Goal: Task Accomplishment & Management: Use online tool/utility

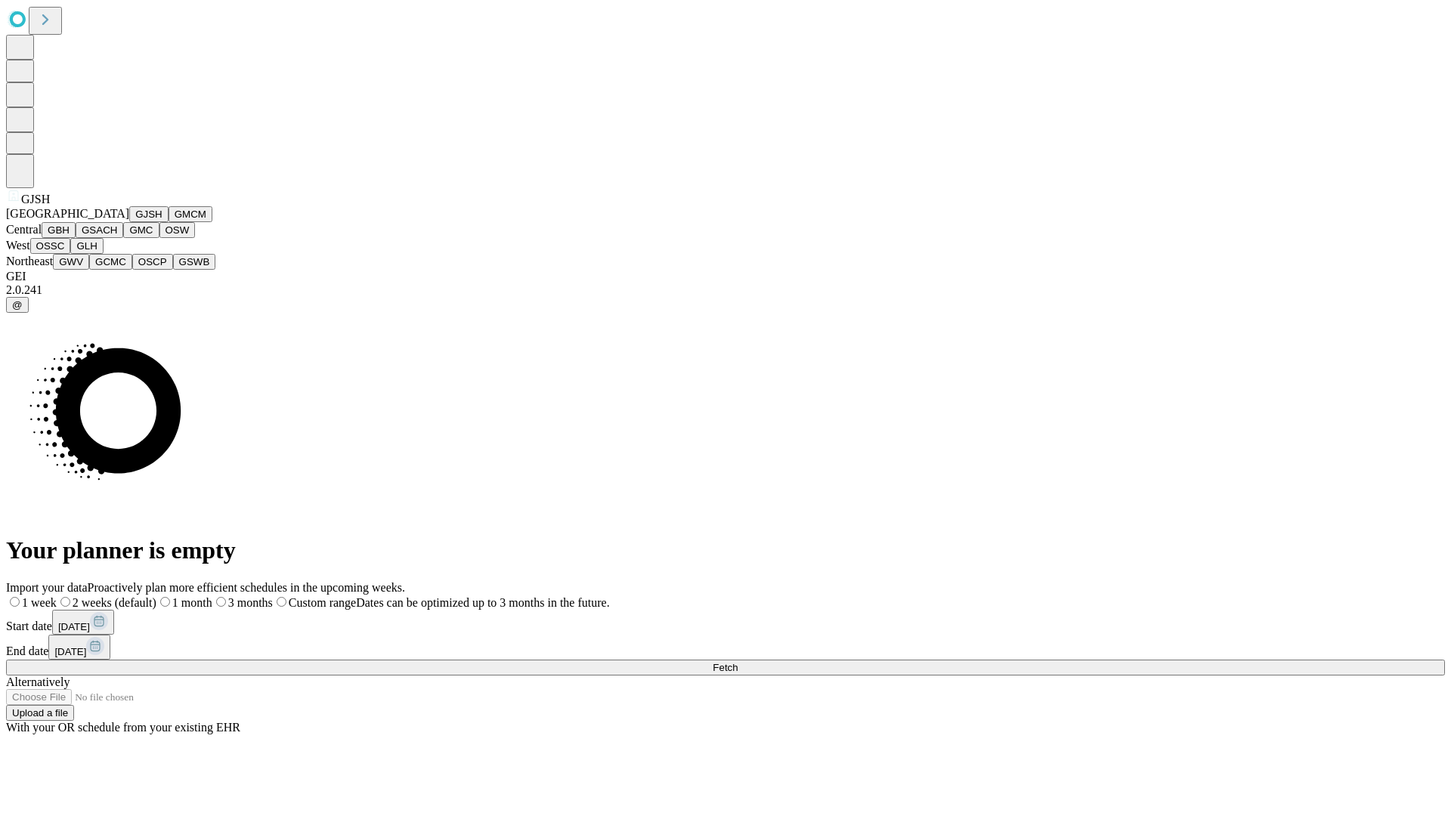
click at [129, 222] on button "GJSH" at bounding box center [148, 214] width 39 height 16
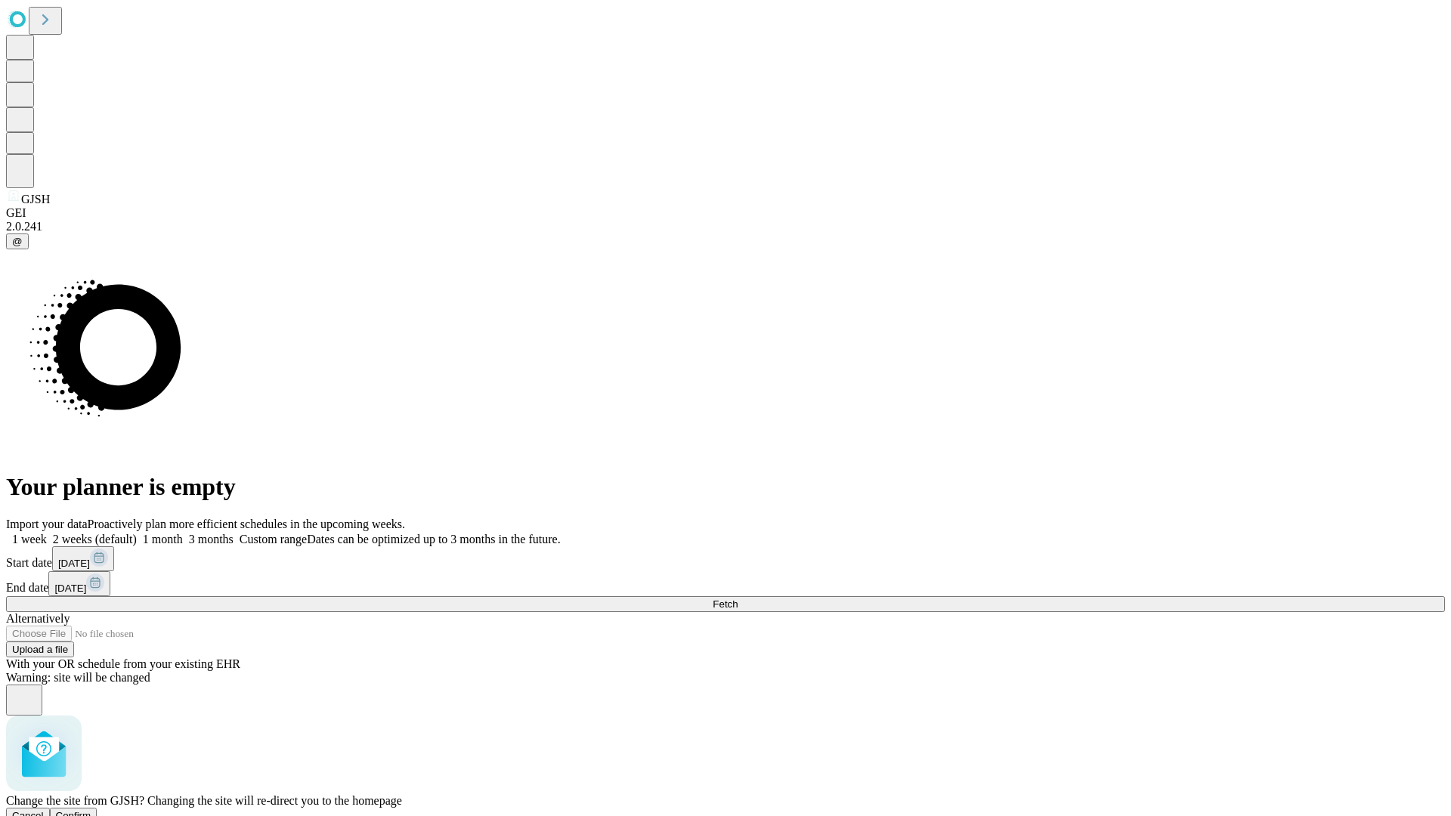
click at [91, 810] on span "Confirm" at bounding box center [74, 815] width 36 height 11
click at [183, 533] on label "1 month" at bounding box center [160, 539] width 46 height 13
click at [738, 599] on span "Fetch" at bounding box center [725, 604] width 25 height 11
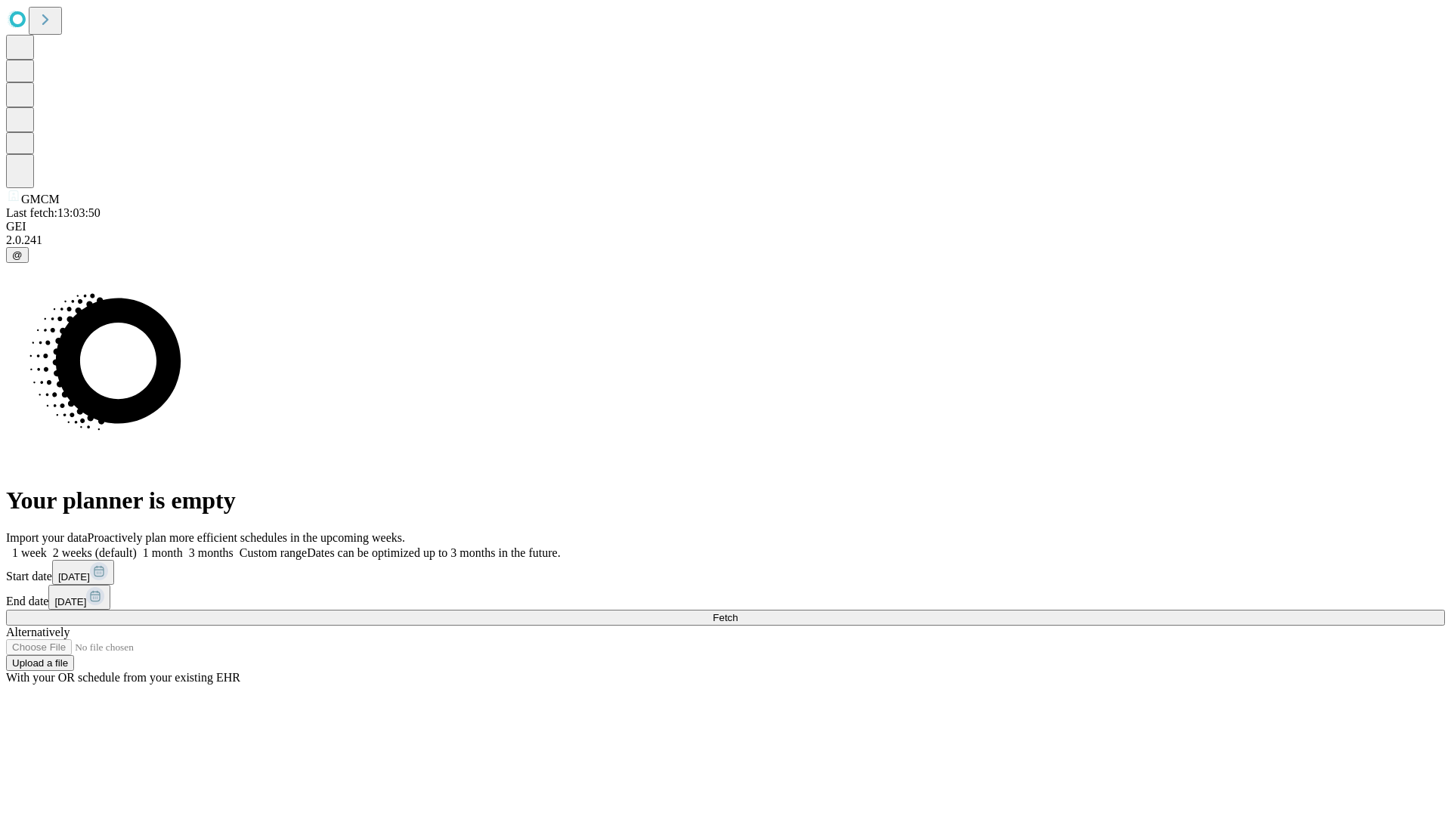
click at [183, 547] on label "1 month" at bounding box center [160, 553] width 46 height 13
click at [738, 612] on span "Fetch" at bounding box center [725, 617] width 25 height 11
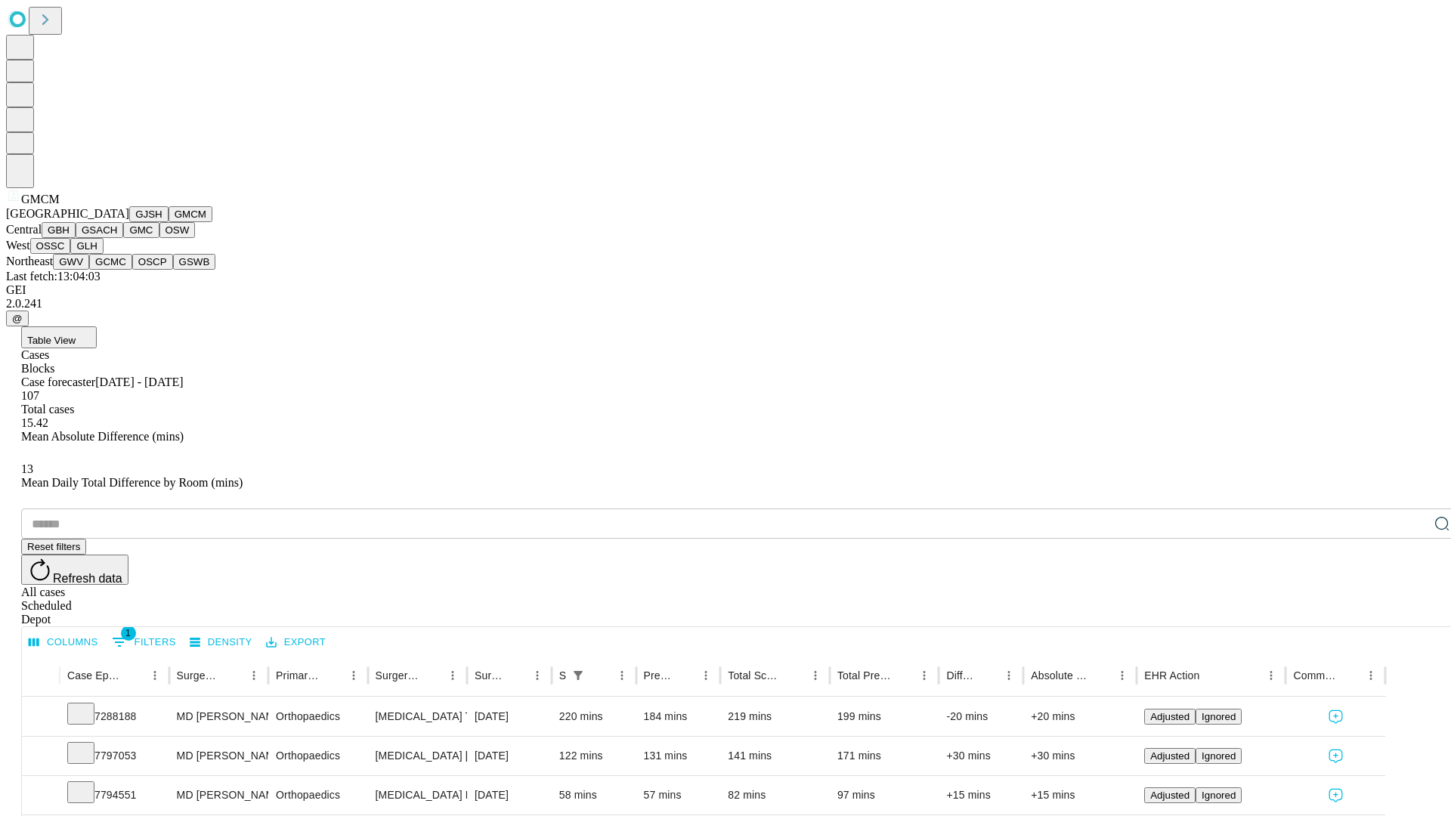
click at [76, 238] on button "GBH" at bounding box center [59, 230] width 34 height 16
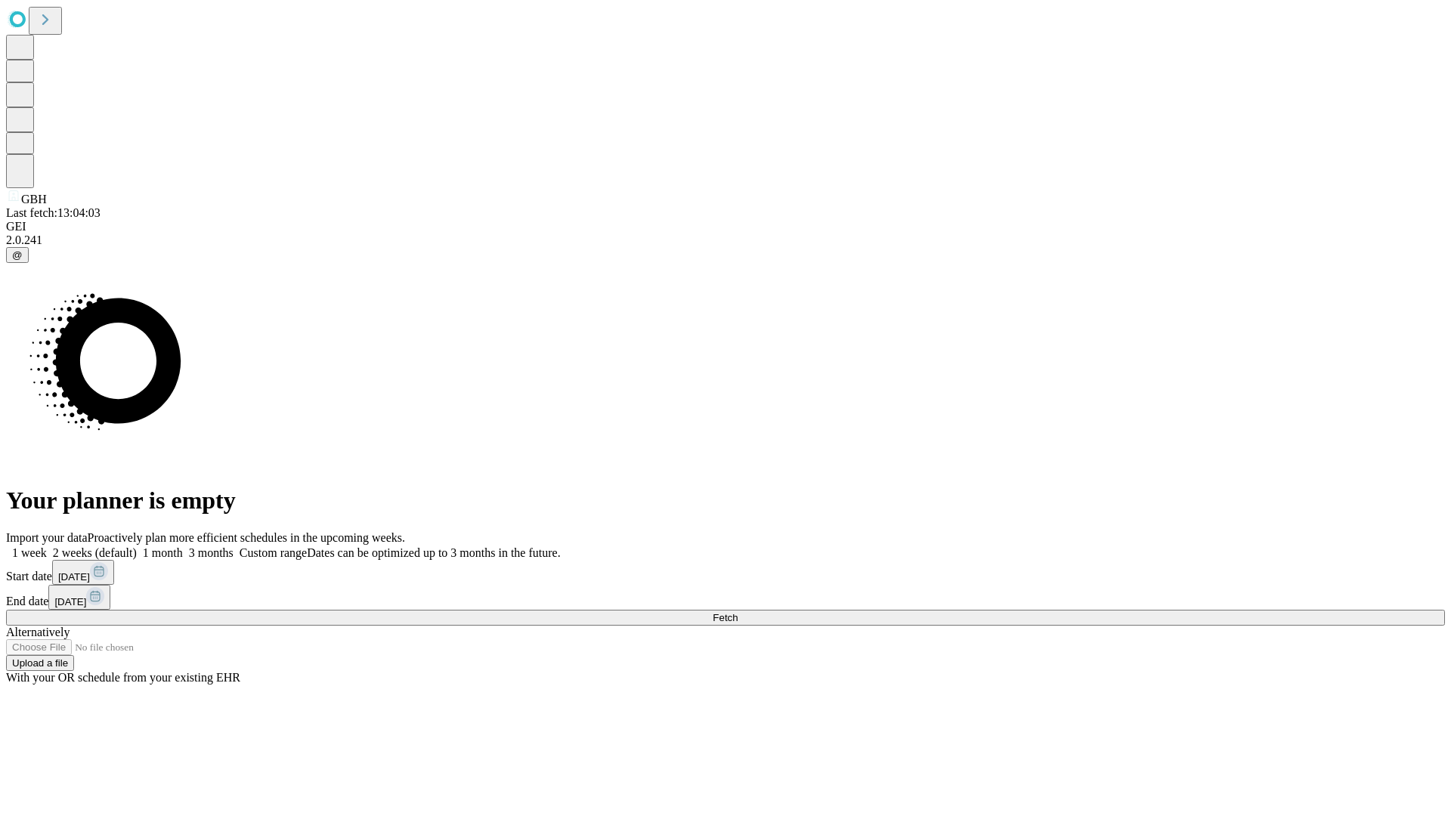
click at [183, 547] on label "1 month" at bounding box center [160, 553] width 46 height 13
click at [738, 612] on span "Fetch" at bounding box center [725, 617] width 25 height 11
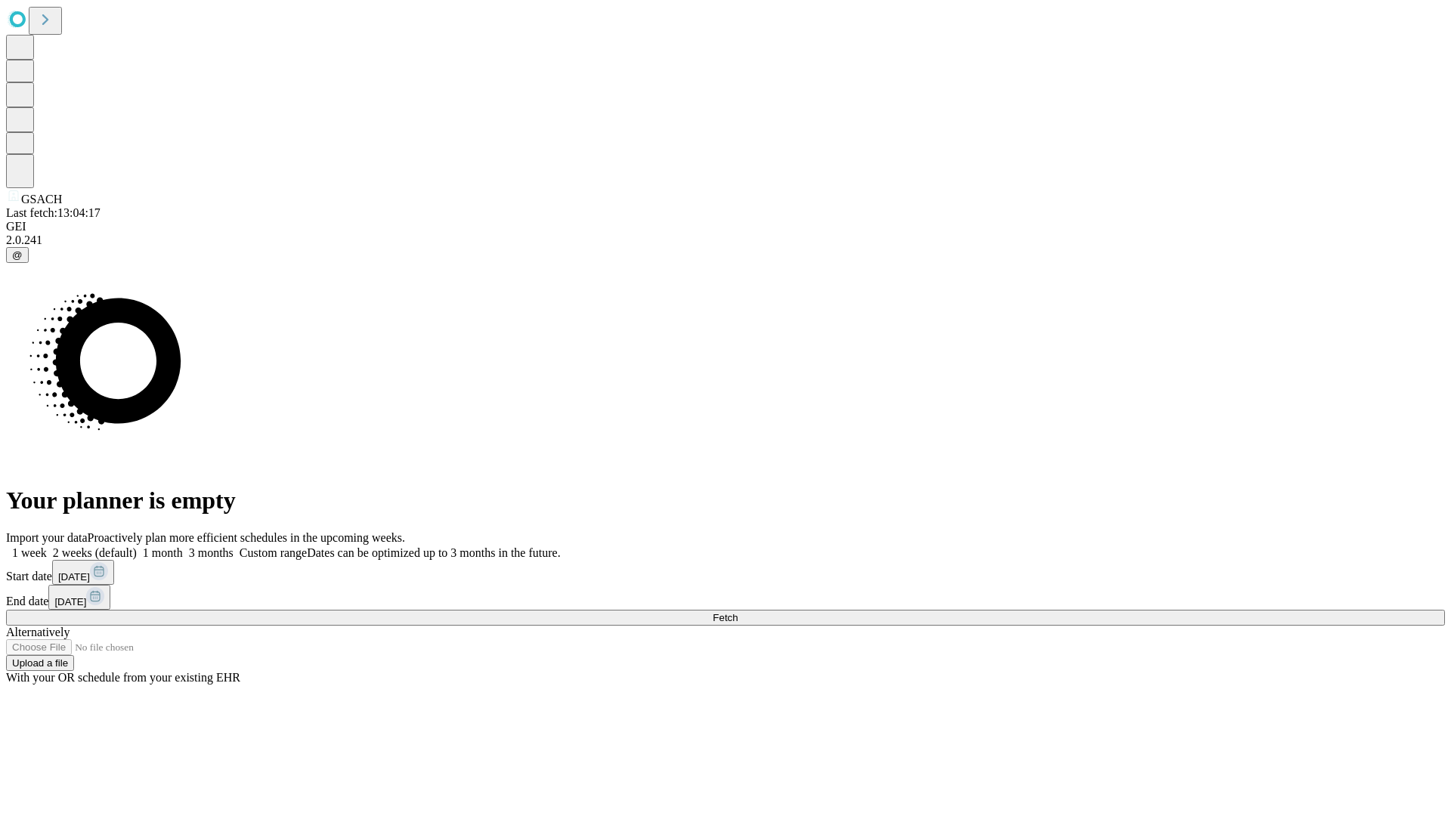
click at [738, 612] on span "Fetch" at bounding box center [725, 617] width 25 height 11
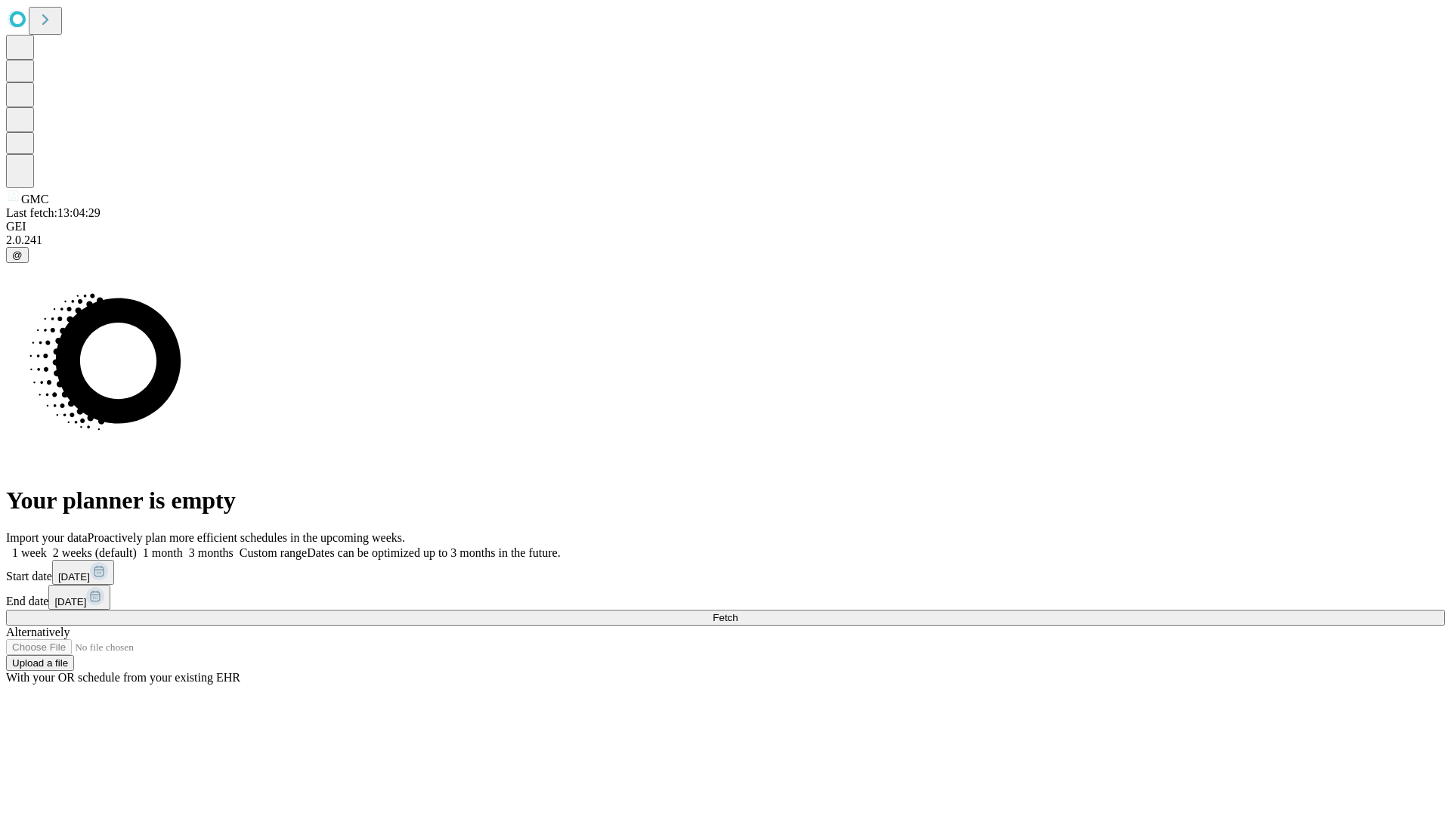
click at [738, 612] on span "Fetch" at bounding box center [725, 617] width 25 height 11
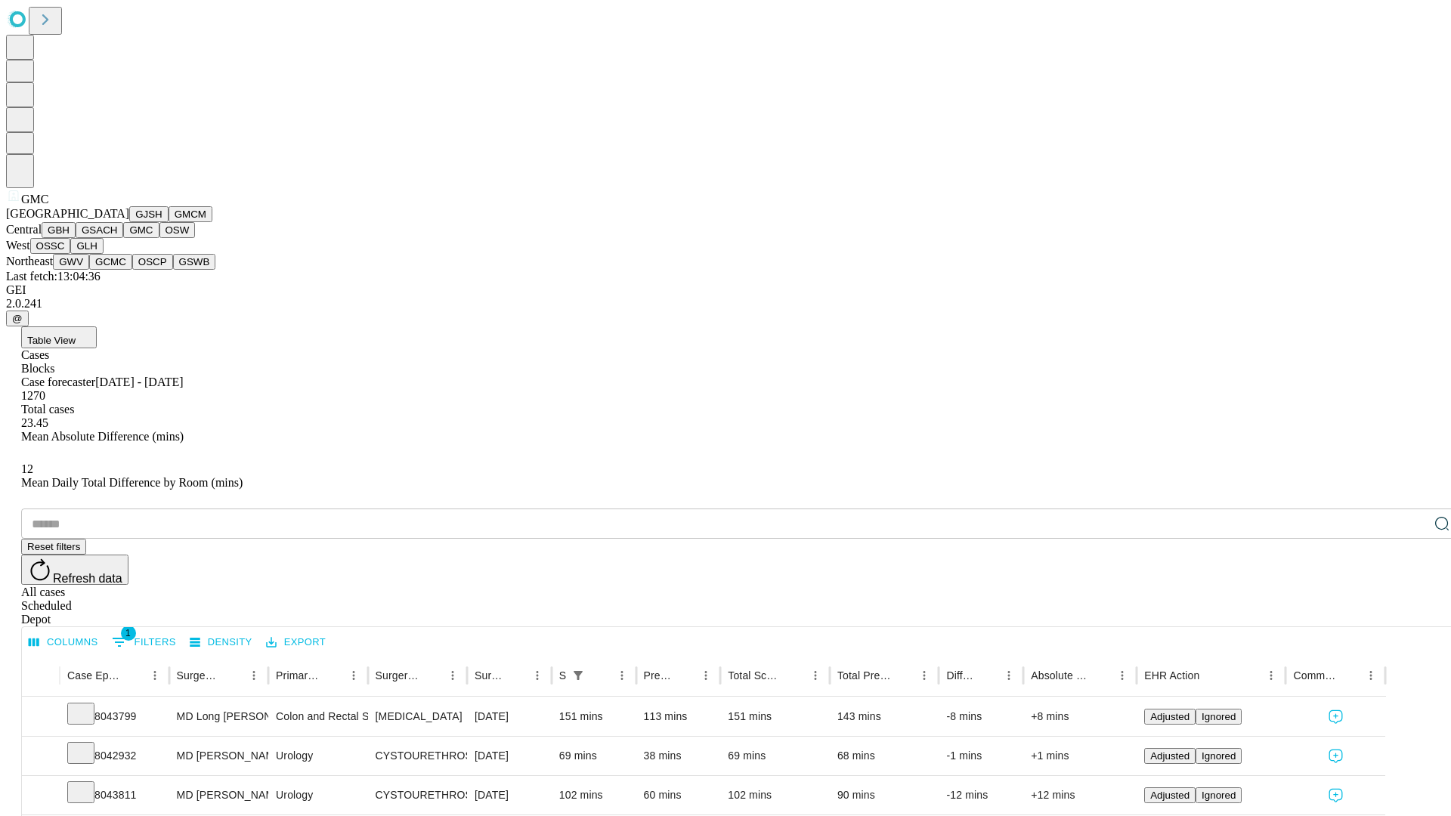
click at [160, 238] on button "OSW" at bounding box center [178, 230] width 36 height 16
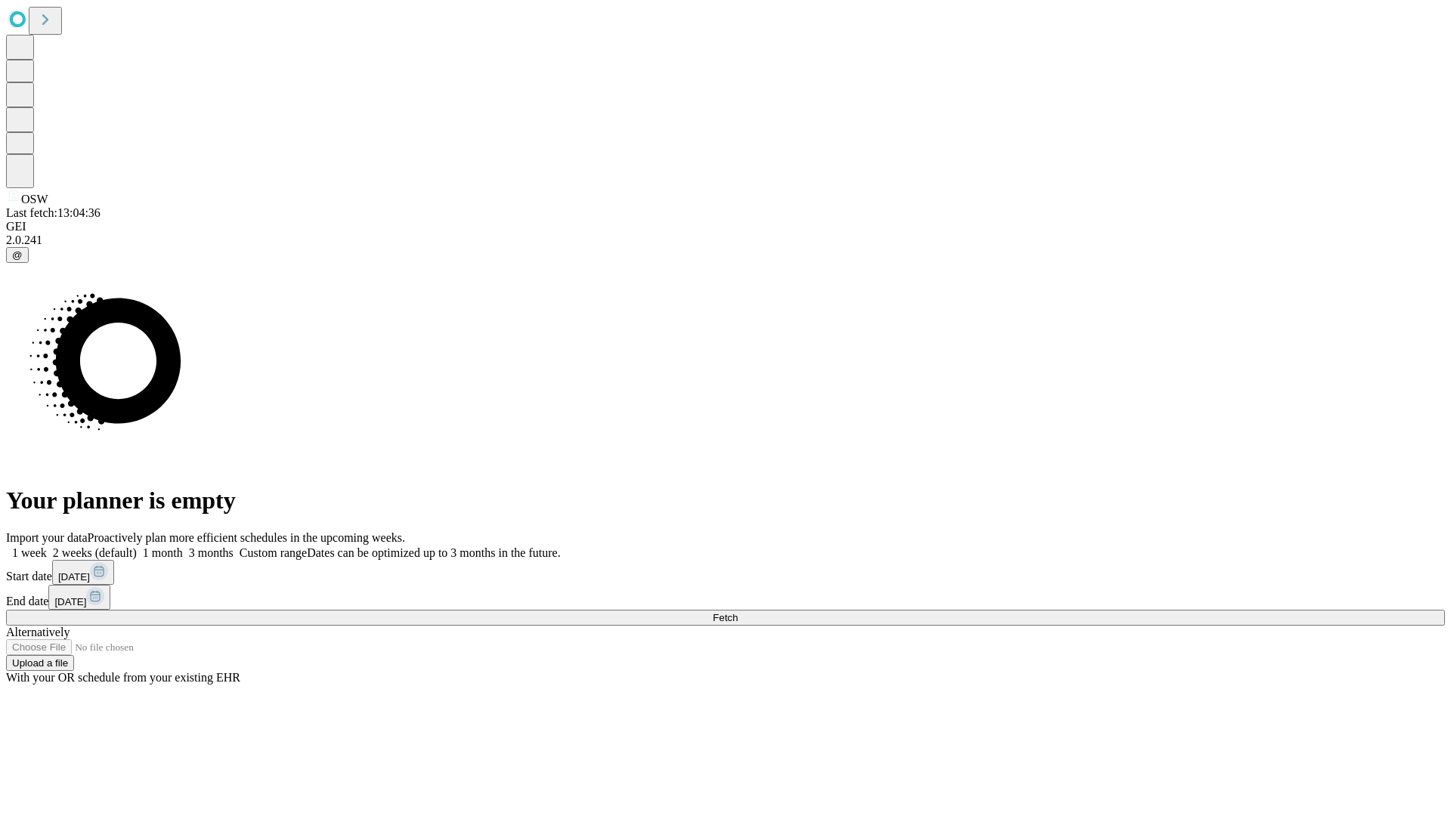
click at [183, 547] on label "1 month" at bounding box center [160, 553] width 46 height 13
click at [738, 612] on span "Fetch" at bounding box center [725, 617] width 25 height 11
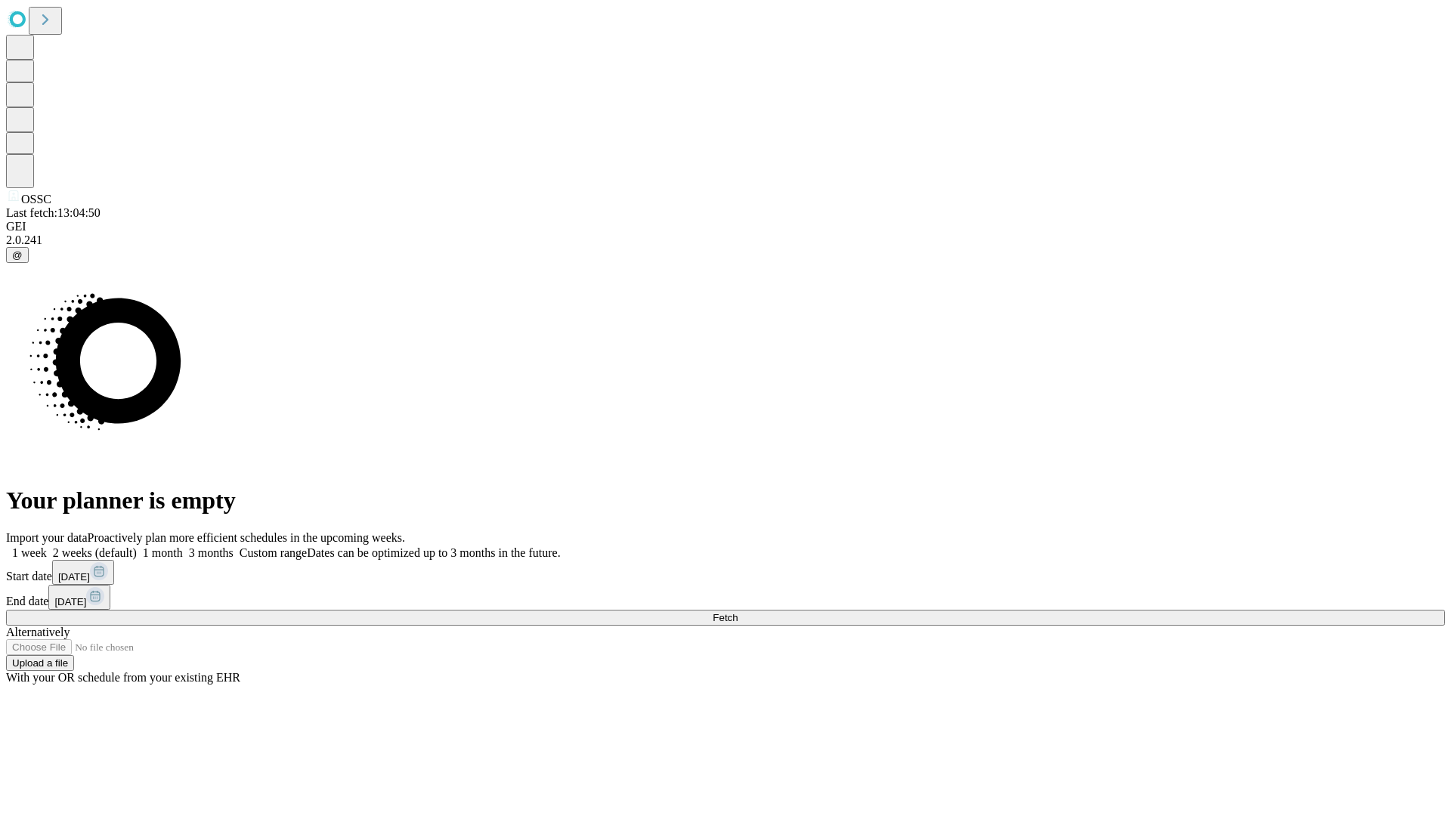
click at [183, 547] on label "1 month" at bounding box center [160, 553] width 46 height 13
click at [738, 612] on span "Fetch" at bounding box center [725, 617] width 25 height 11
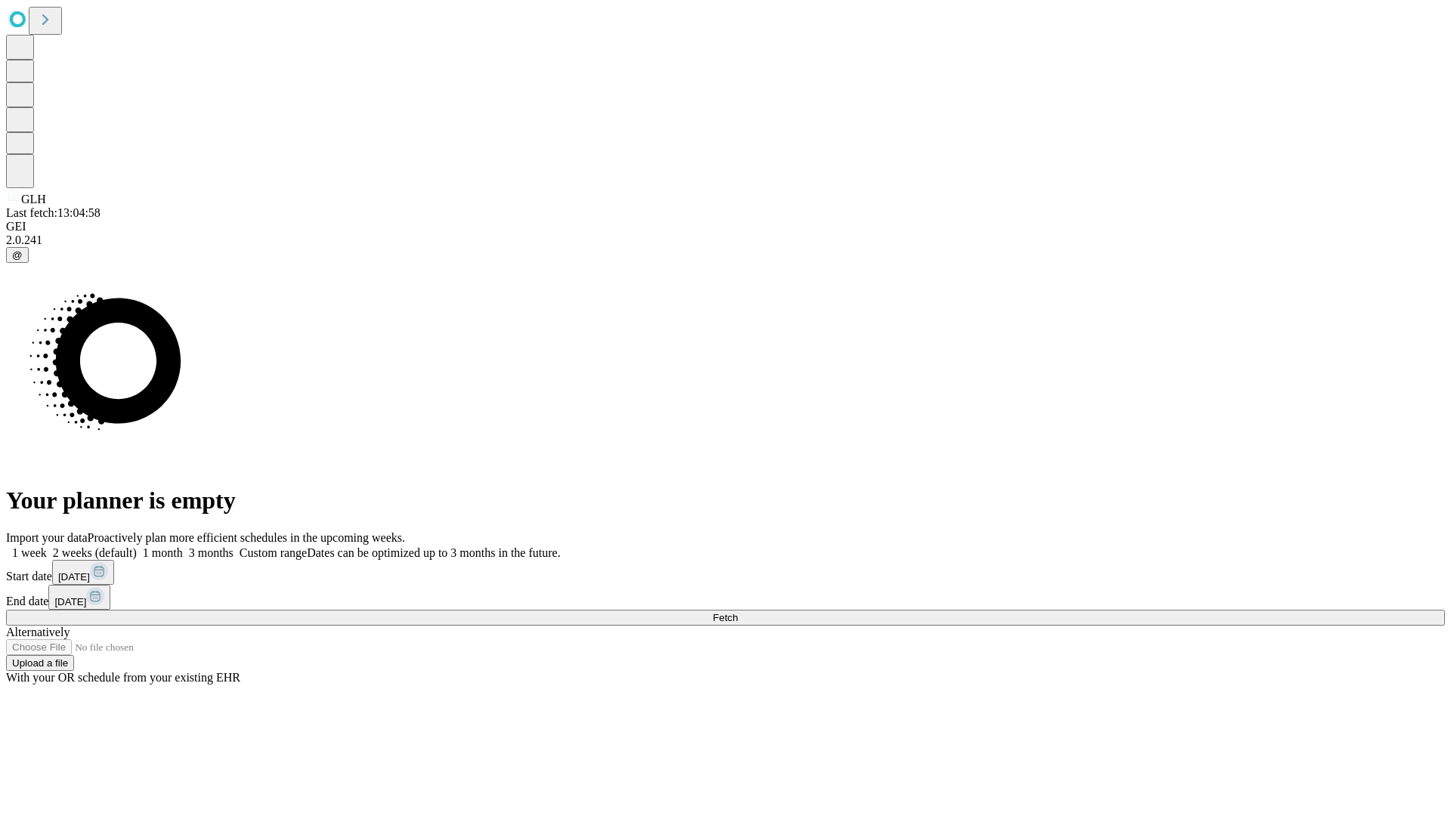
click at [738, 612] on span "Fetch" at bounding box center [725, 617] width 25 height 11
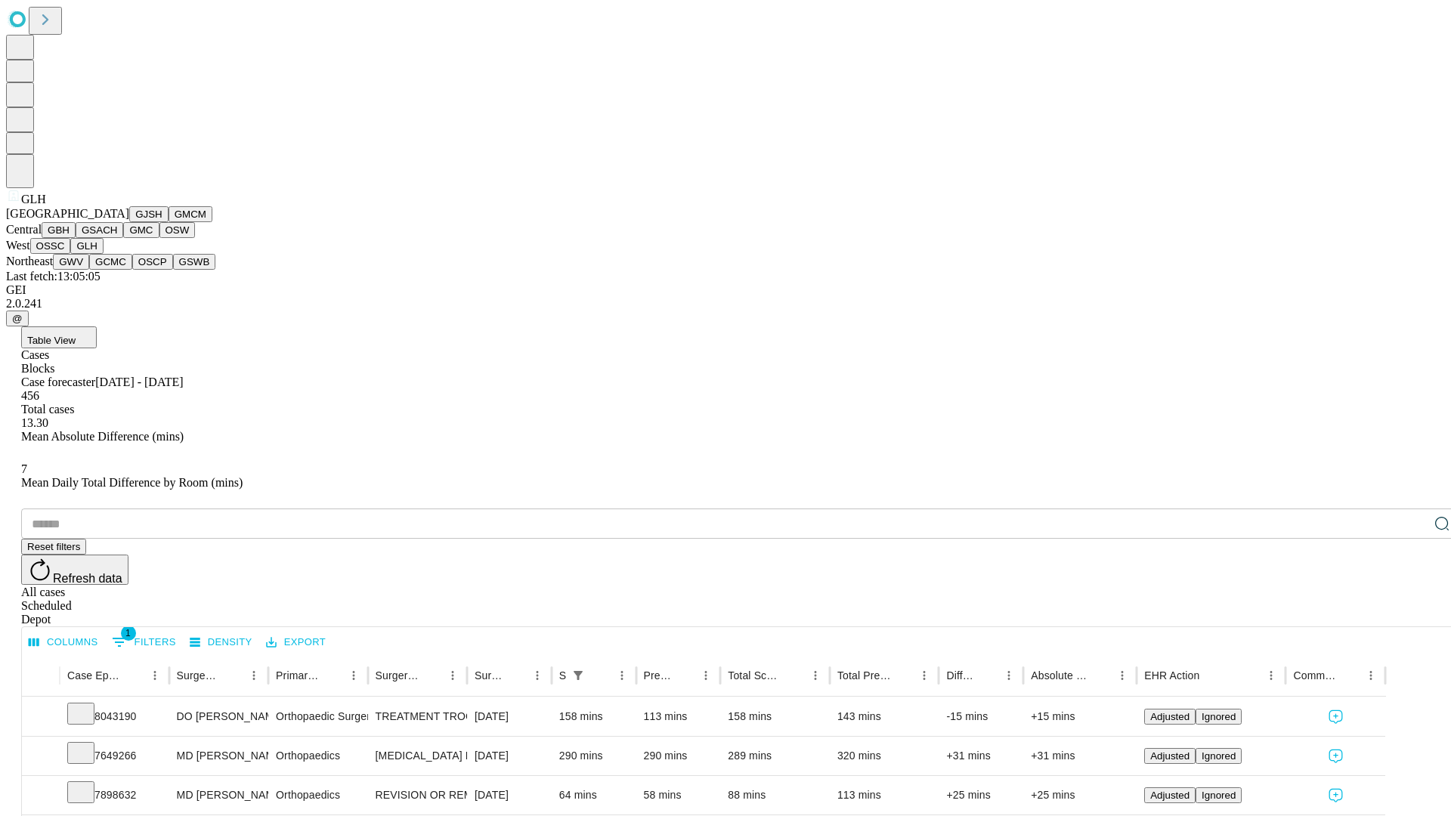
click at [89, 270] on button "GWV" at bounding box center [71, 262] width 36 height 16
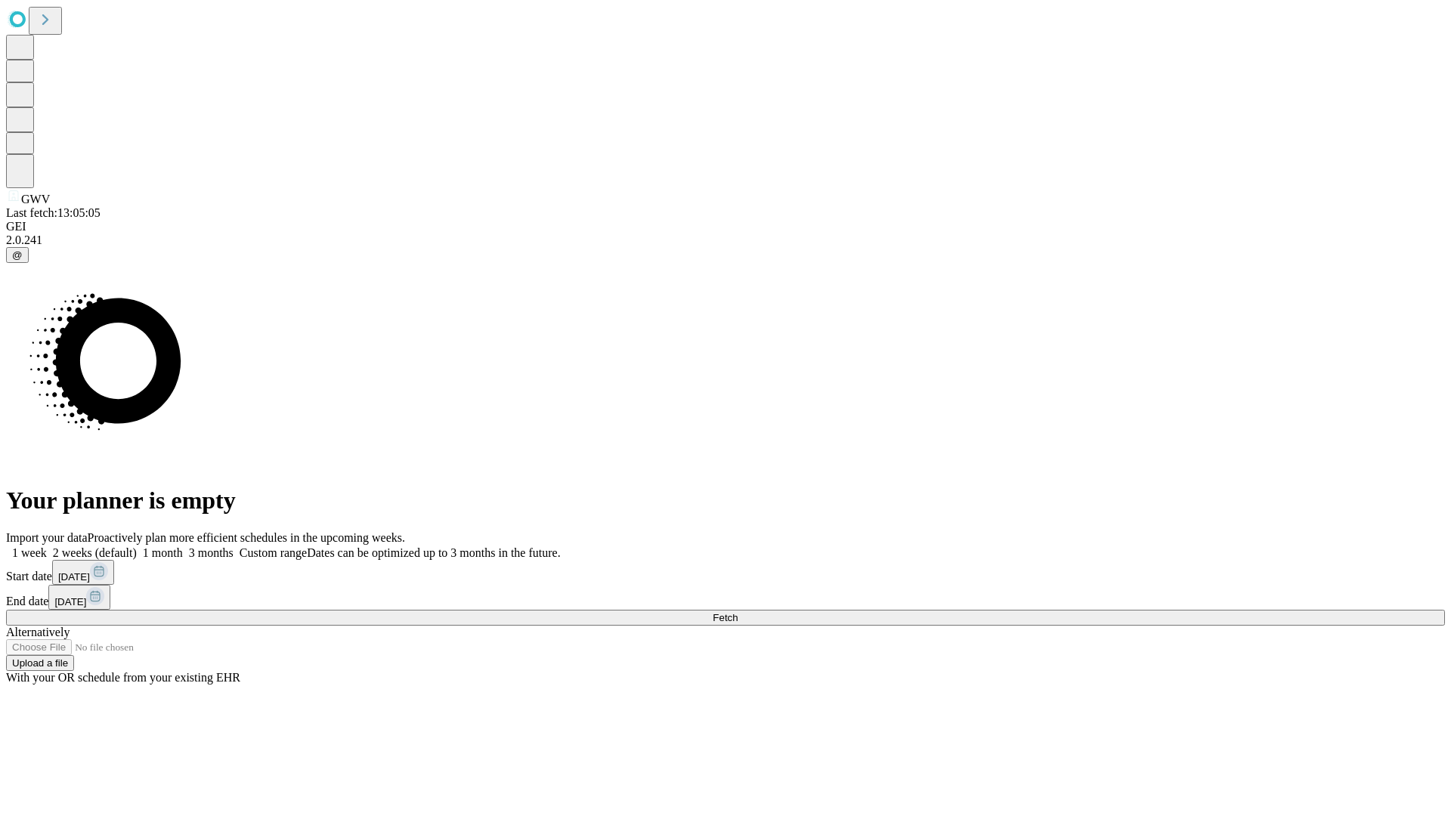
click at [183, 547] on label "1 month" at bounding box center [160, 553] width 46 height 13
click at [738, 612] on span "Fetch" at bounding box center [725, 617] width 25 height 11
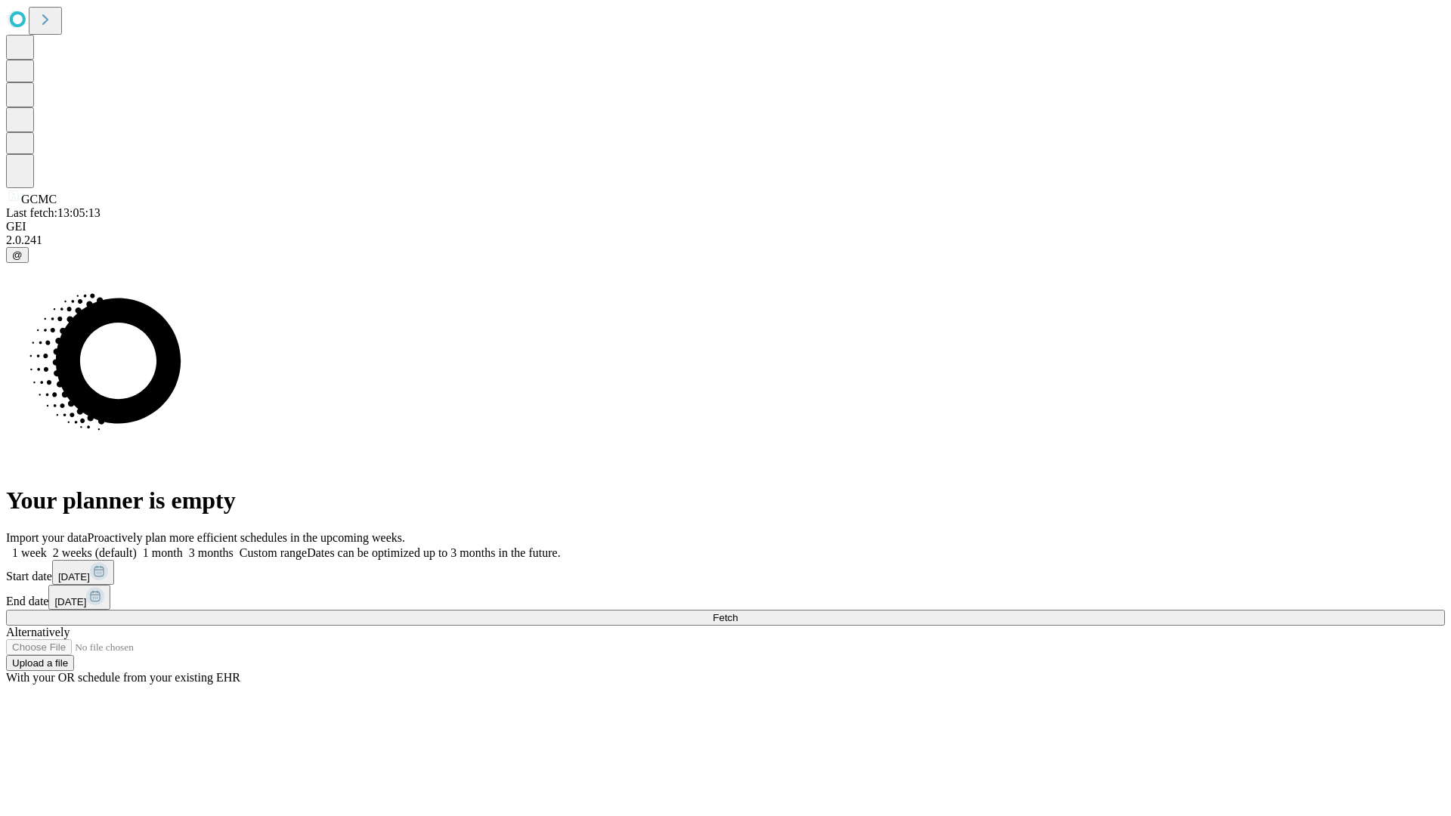
click at [183, 547] on label "1 month" at bounding box center [160, 553] width 46 height 13
click at [738, 612] on span "Fetch" at bounding box center [725, 617] width 25 height 11
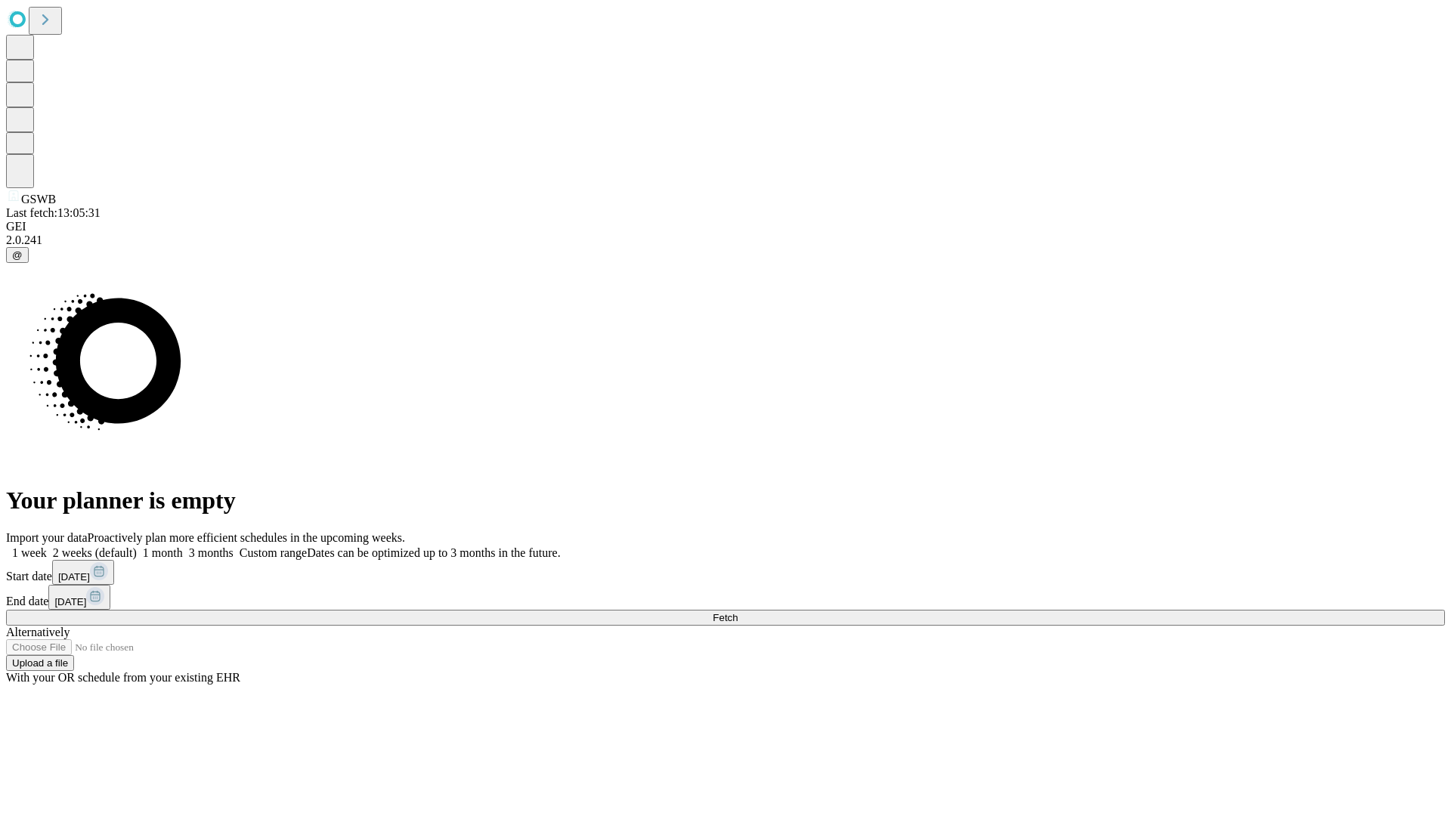
click at [183, 547] on label "1 month" at bounding box center [160, 553] width 46 height 13
click at [738, 612] on span "Fetch" at bounding box center [725, 617] width 25 height 11
